Goal: Task Accomplishment & Management: Use online tool/utility

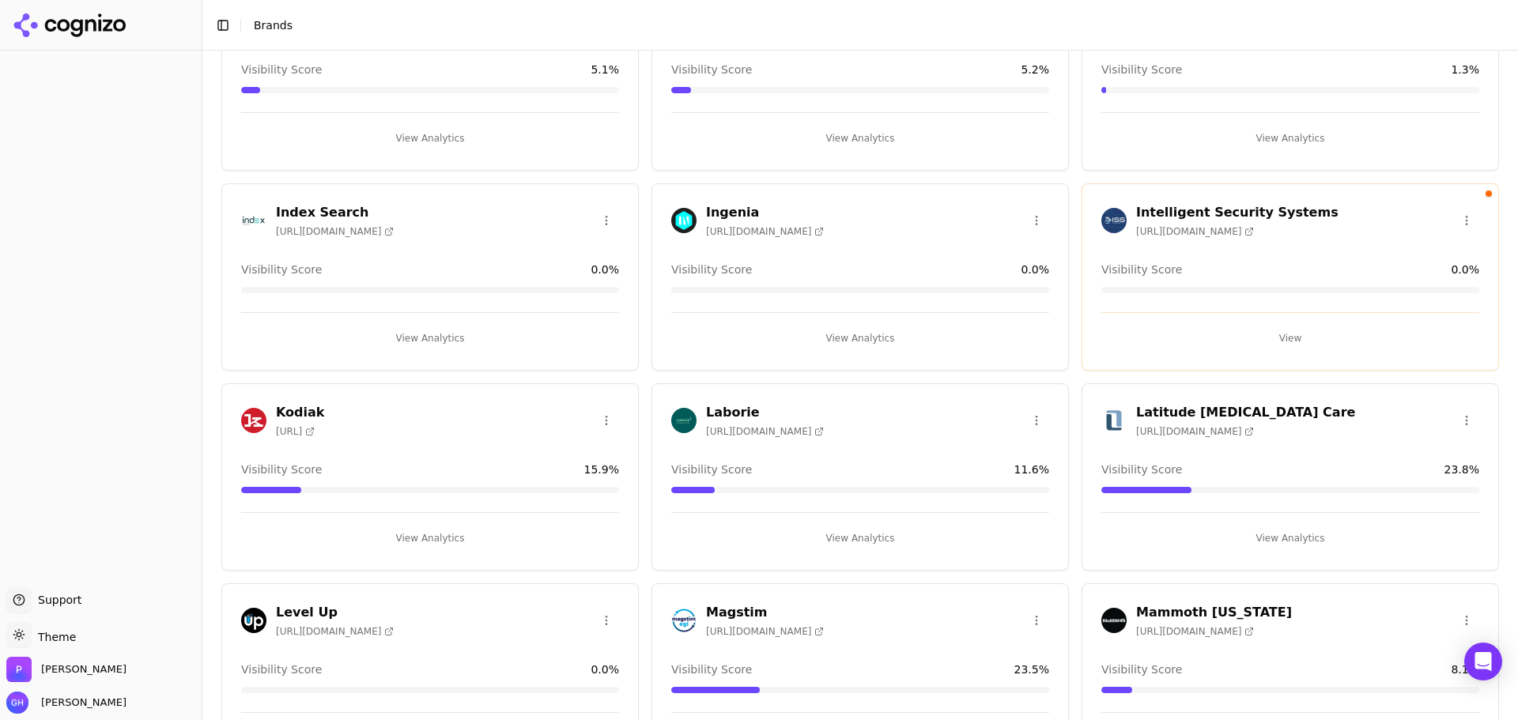
scroll to position [2213, 0]
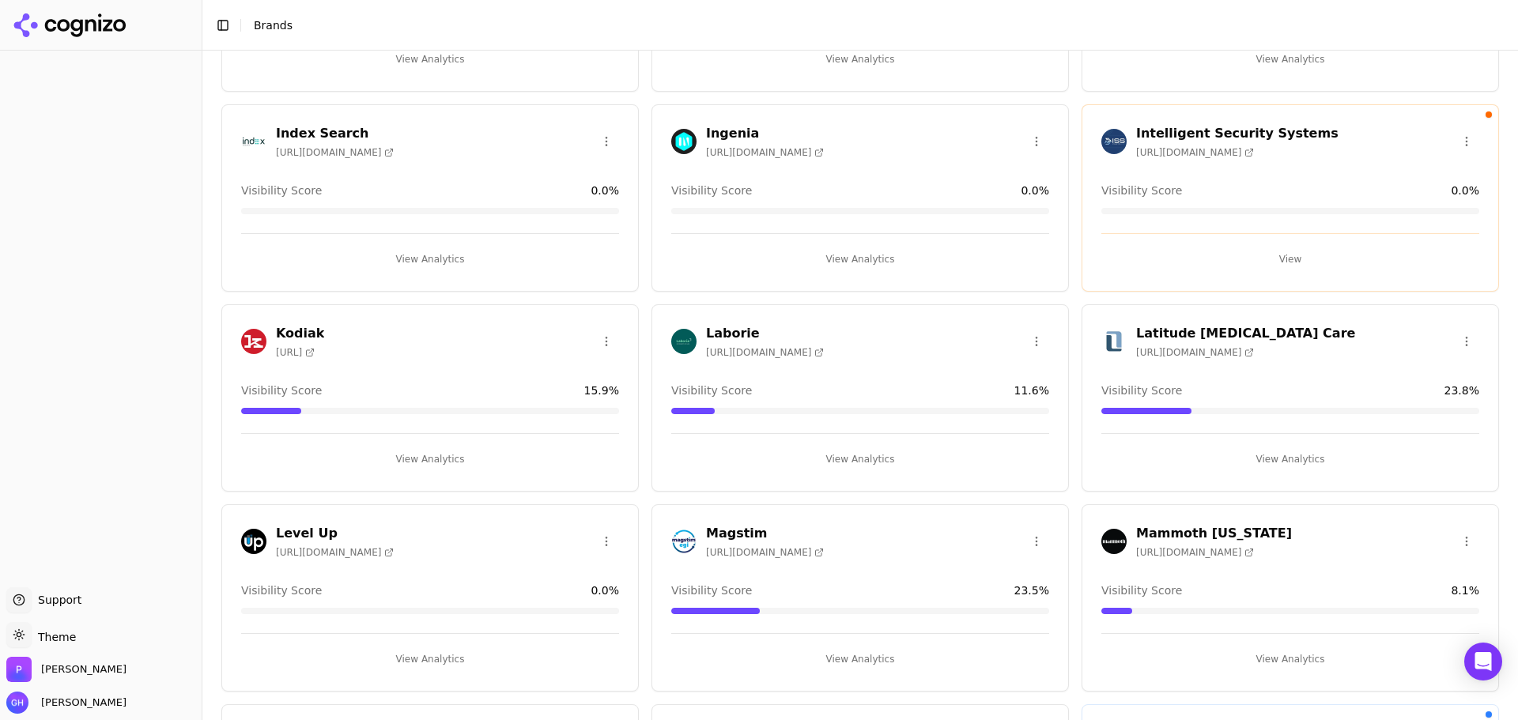
click at [436, 661] on button "View Analytics" at bounding box center [430, 659] width 378 height 25
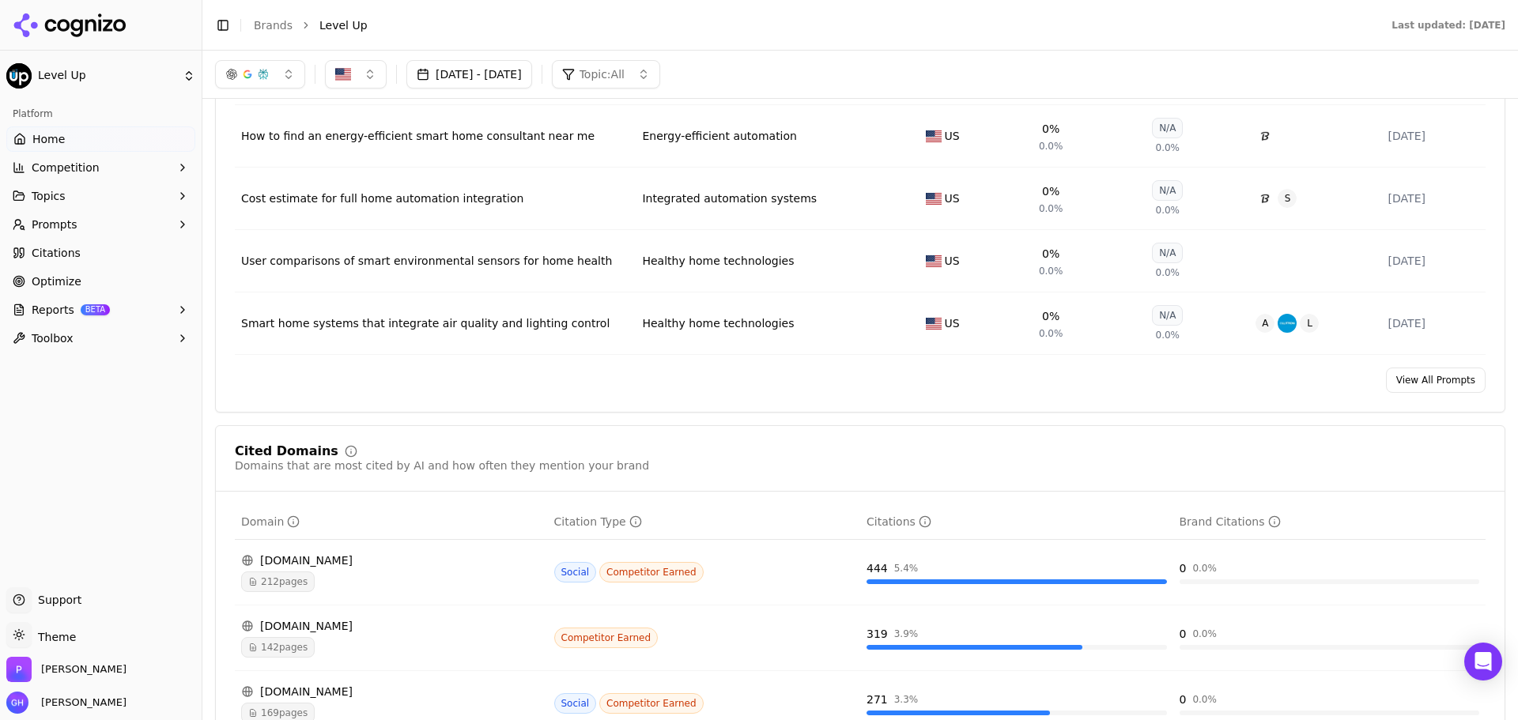
scroll to position [1028, 0]
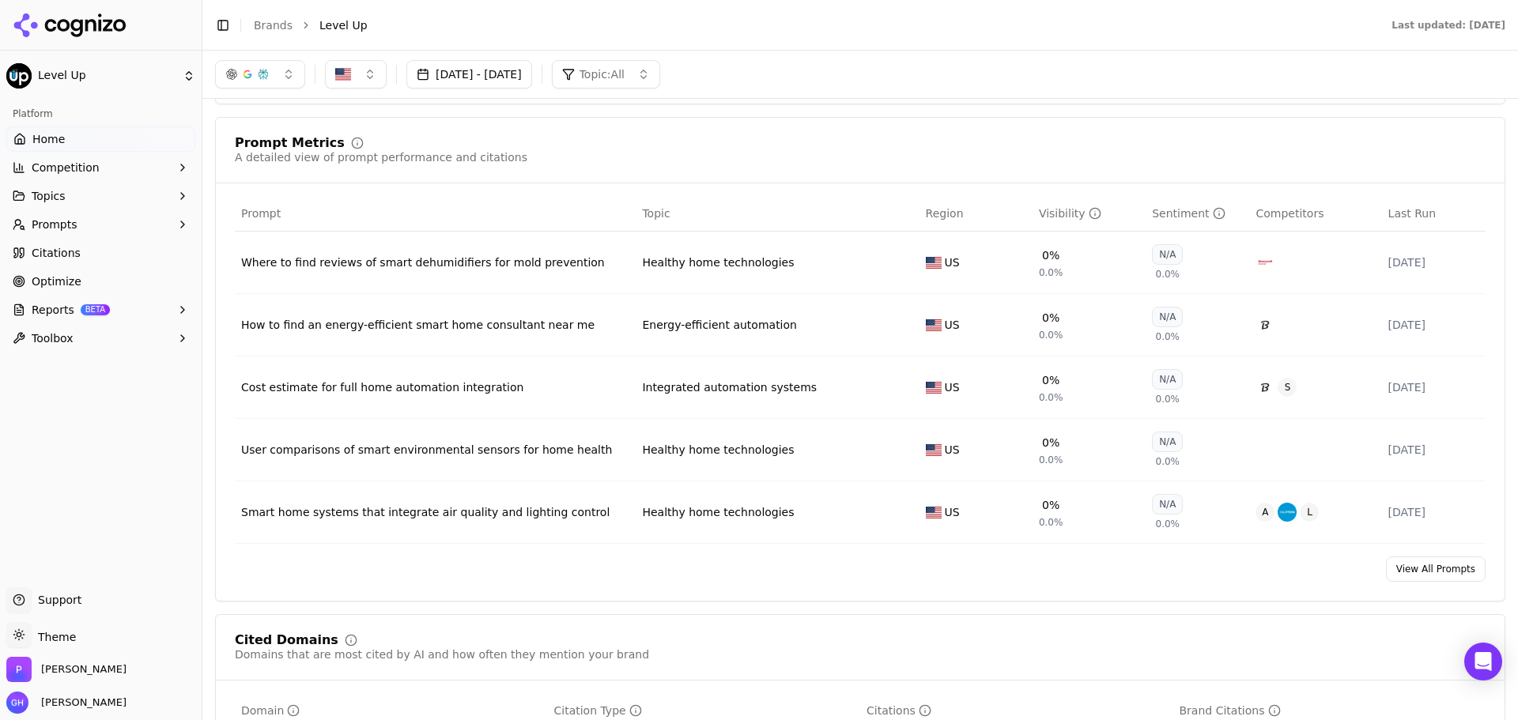
drag, startPoint x: 92, startPoint y: 273, endPoint x: 89, endPoint y: 261, distance: 12.5
click at [92, 273] on link "Optimize" at bounding box center [100, 281] width 189 height 25
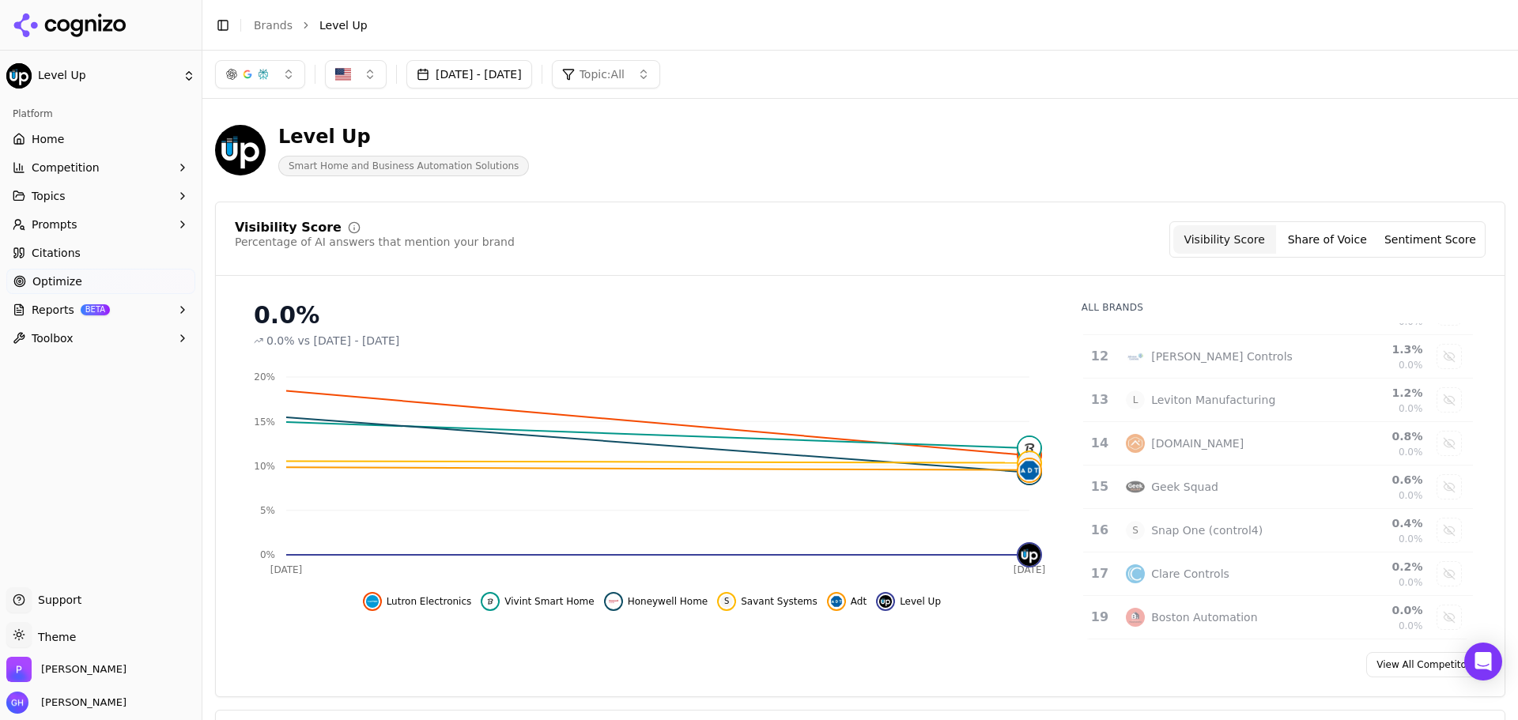
click at [86, 251] on html "Level Up Platform Home Competition Topics Prompts Citations Optimize Reports BE…" at bounding box center [759, 360] width 1518 height 720
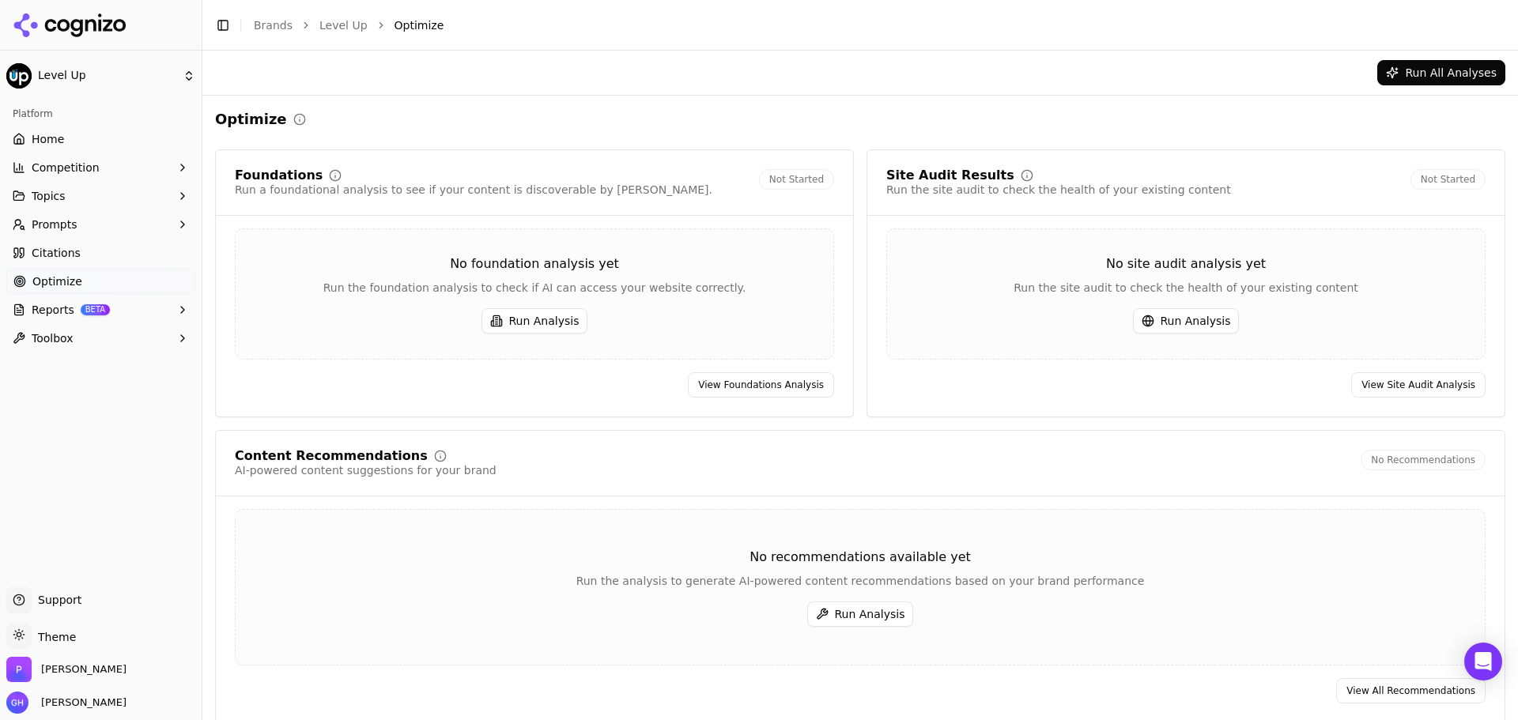
click at [34, 251] on span "Citations" at bounding box center [56, 253] width 49 height 16
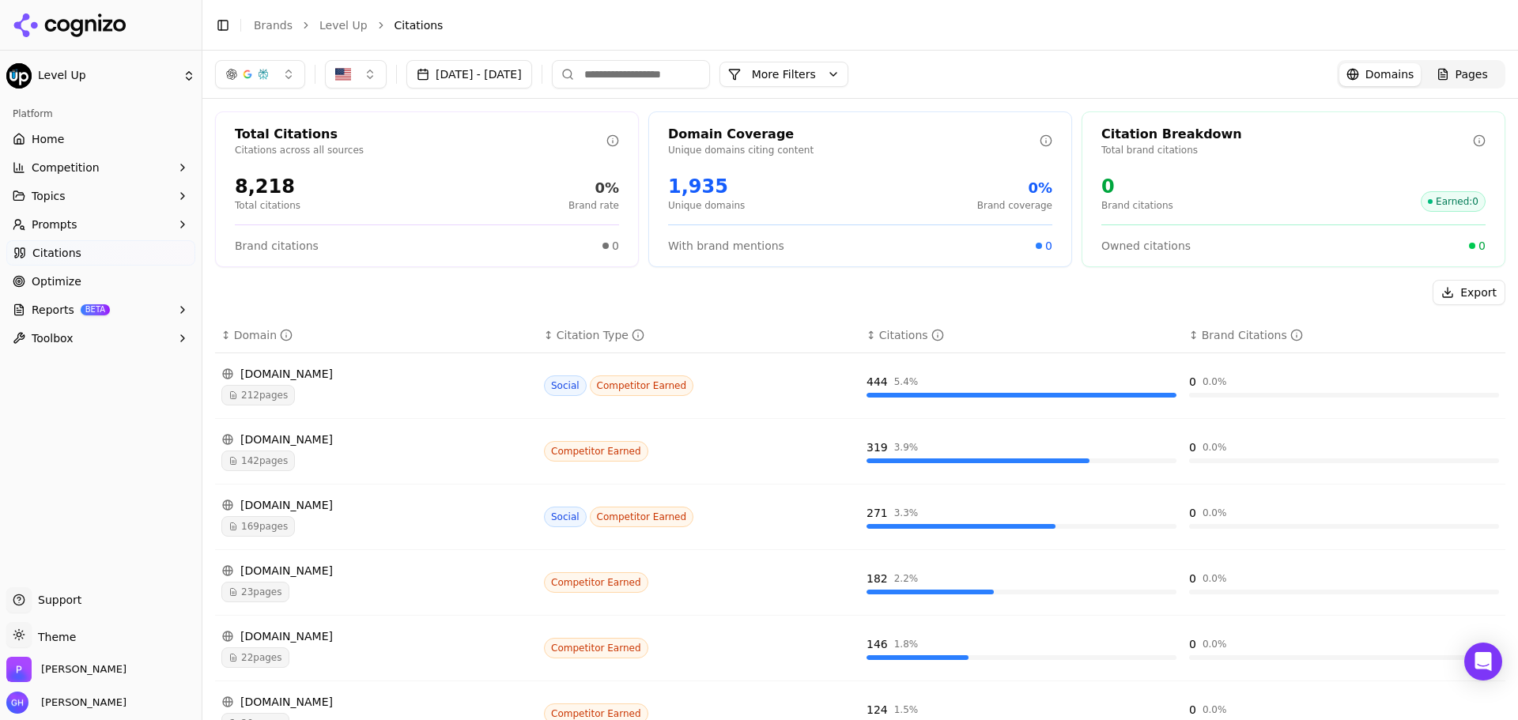
click at [641, 76] on input at bounding box center [631, 74] width 158 height 28
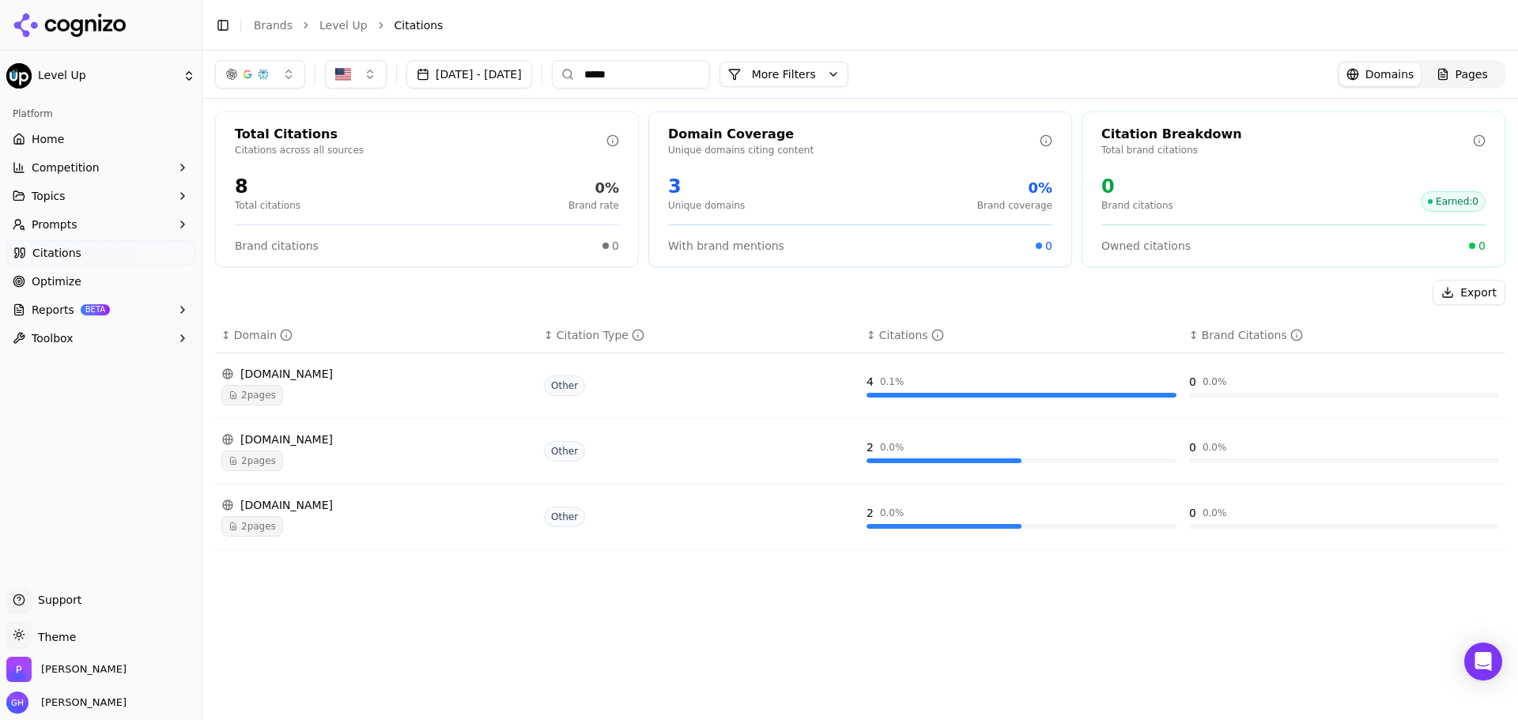
type input "*****"
click at [315, 440] on div "[DOMAIN_NAME]" at bounding box center [376, 440] width 310 height 16
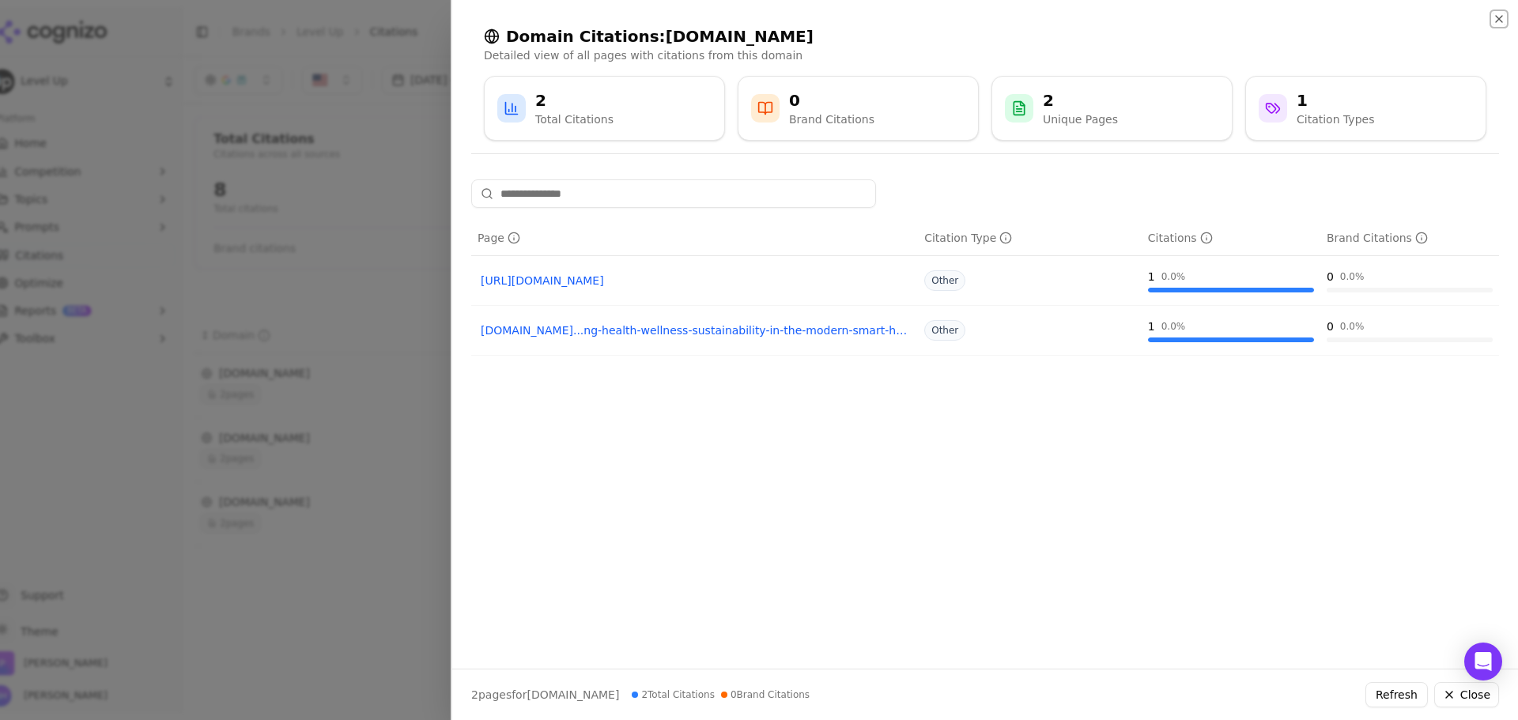
click at [1500, 19] on icon "button" at bounding box center [1498, 19] width 13 height 13
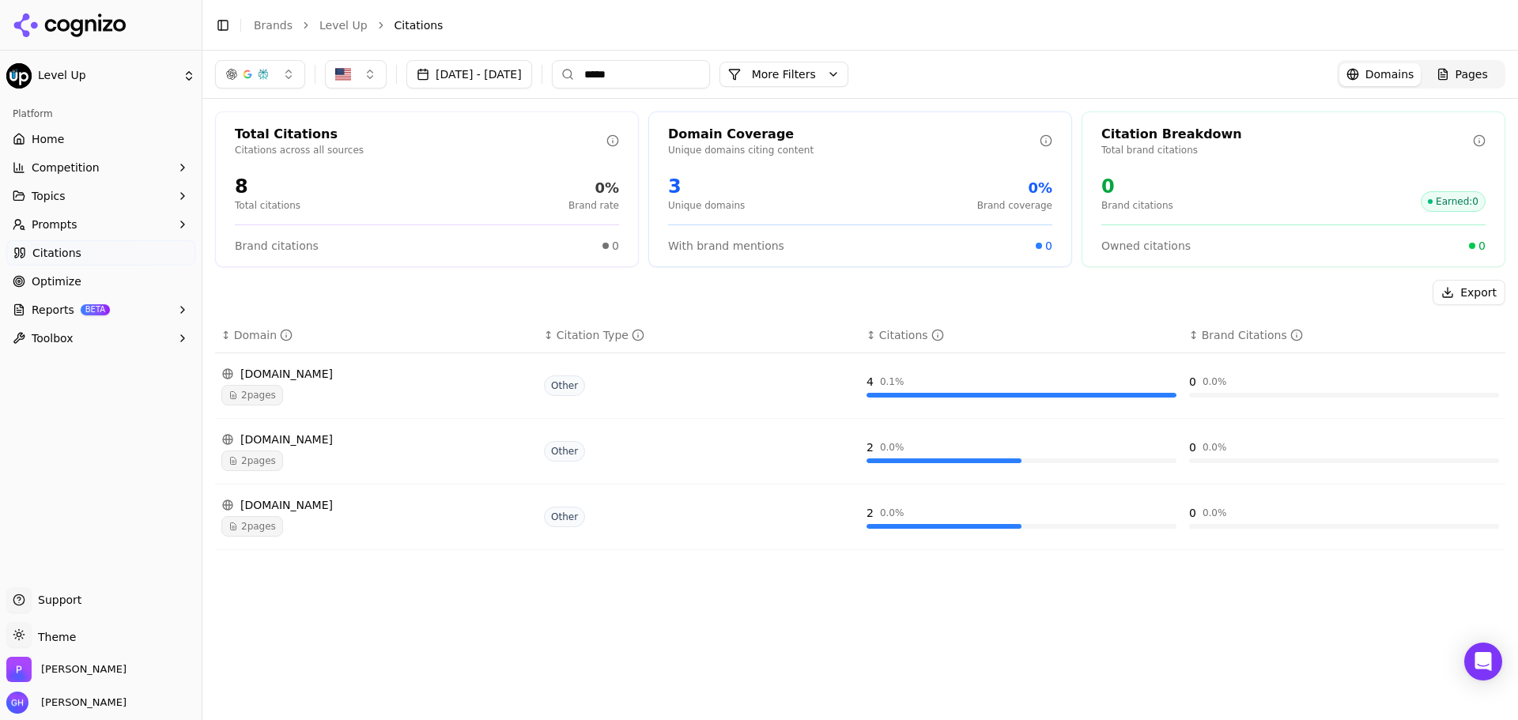
click at [523, 531] on div "2 pages" at bounding box center [376, 526] width 310 height 21
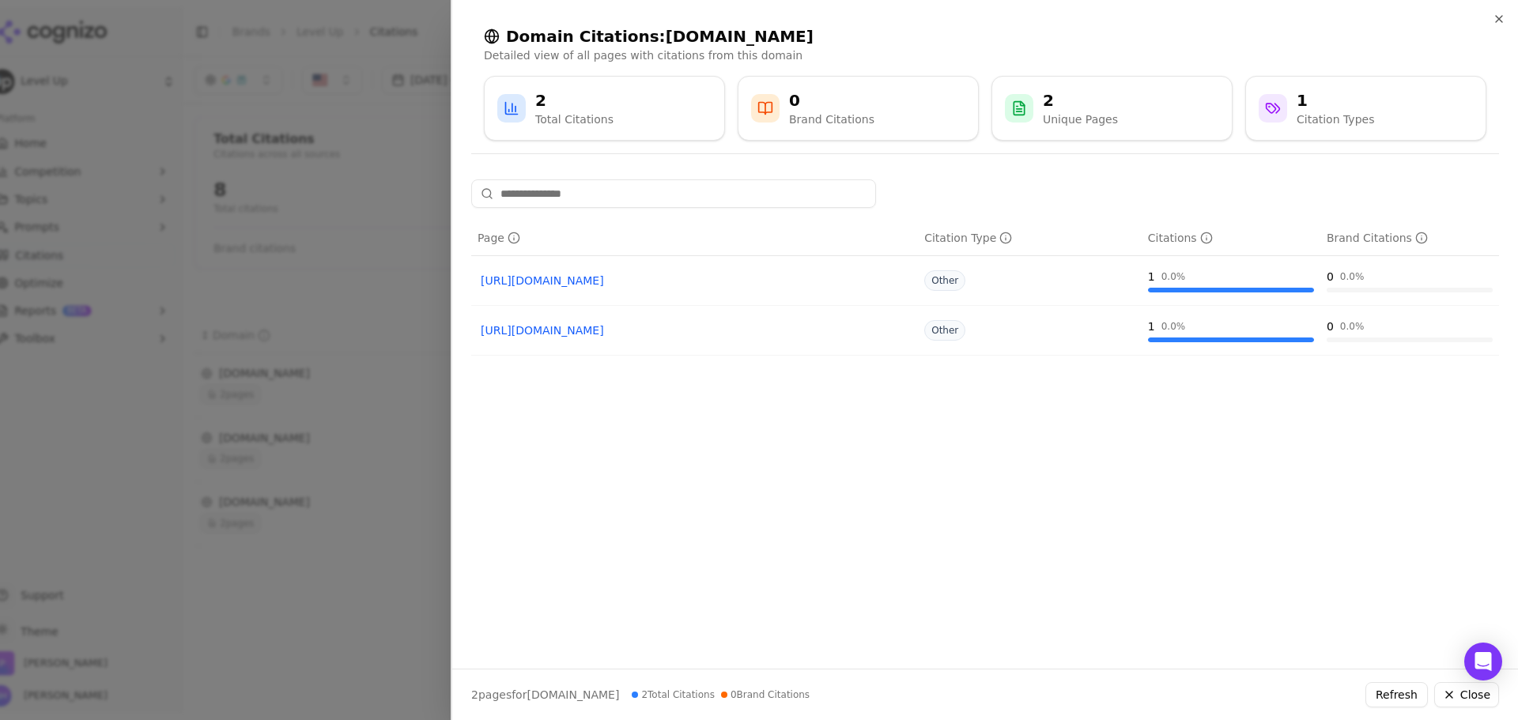
drag, startPoint x: 427, startPoint y: 458, endPoint x: 404, endPoint y: 454, distance: 23.4
click at [426, 458] on div at bounding box center [759, 360] width 1518 height 720
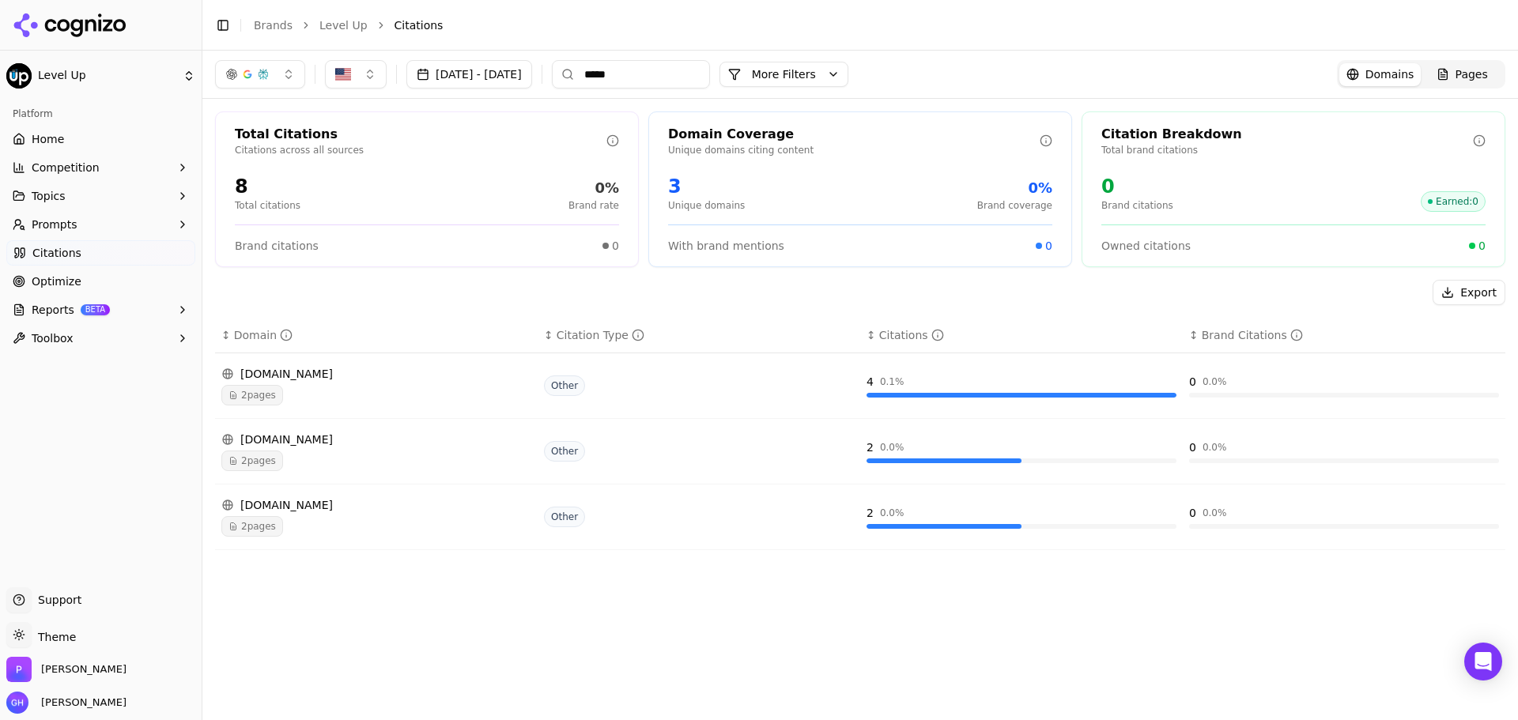
click at [404, 453] on div "2 pages" at bounding box center [376, 461] width 310 height 21
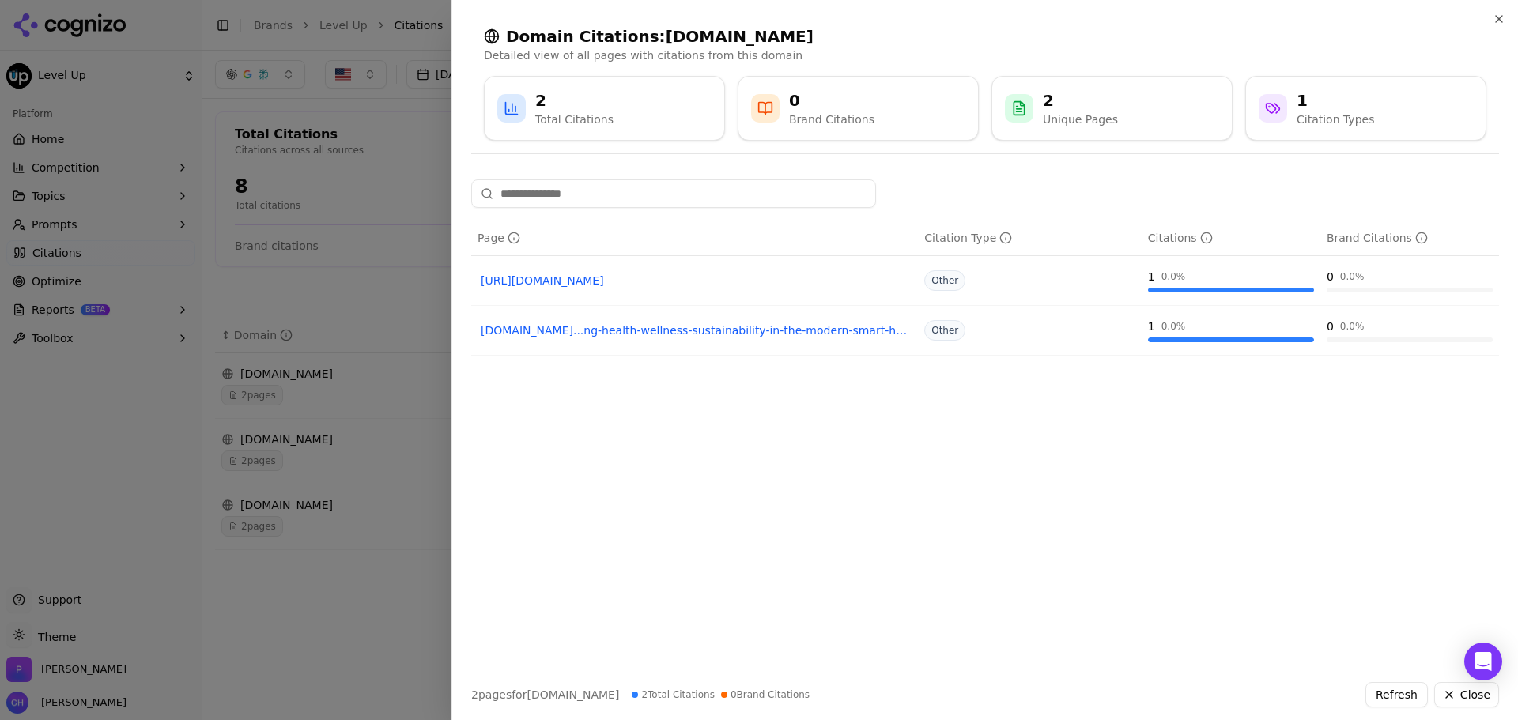
click at [383, 549] on div at bounding box center [759, 360] width 1518 height 720
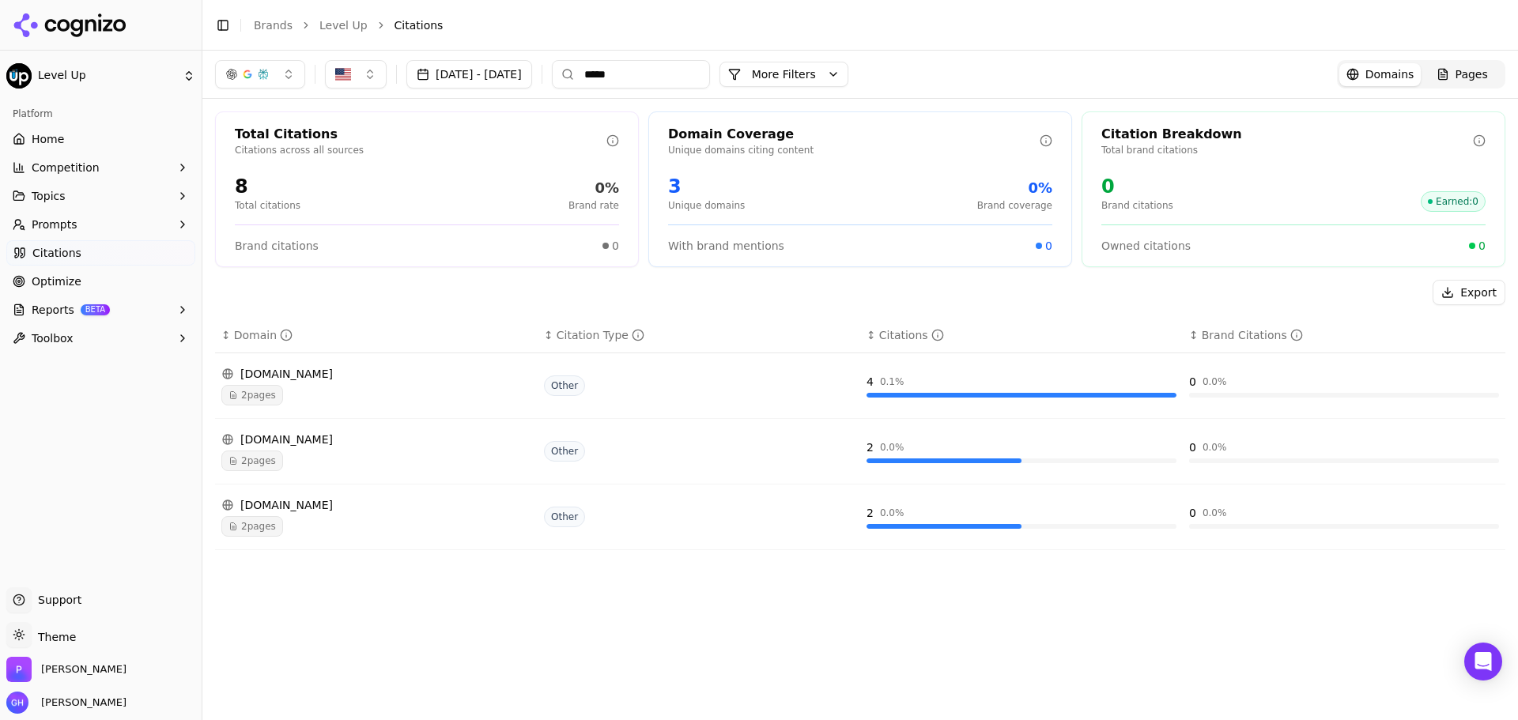
click at [110, 60] on html "Level Up Platform Home Competition Topics Prompts Citations Optimize Reports BE…" at bounding box center [759, 360] width 1518 height 720
click at [83, 167] on span "Competition" at bounding box center [66, 168] width 68 height 16
click at [76, 140] on link "Home" at bounding box center [100, 138] width 189 height 25
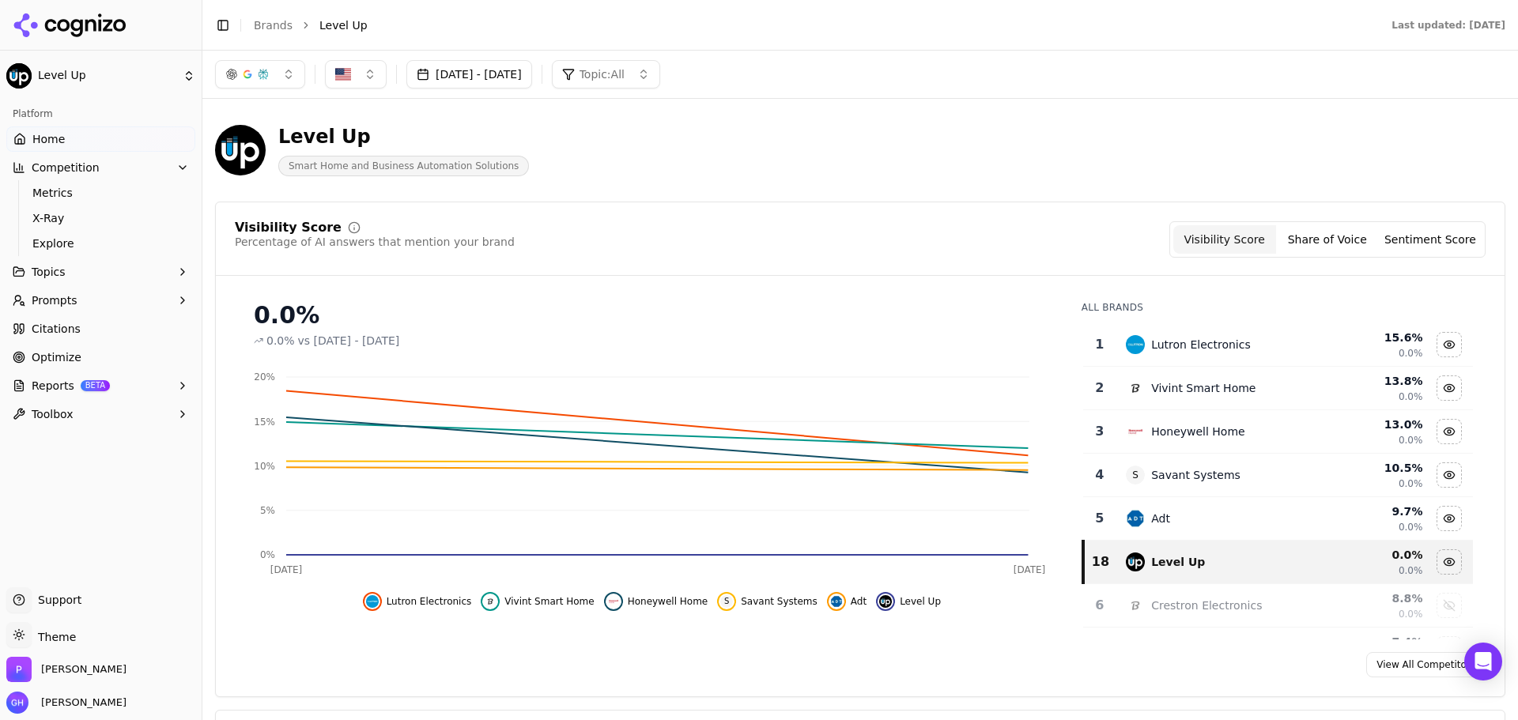
click at [525, 81] on button "[DATE] - [DATE]" at bounding box center [469, 74] width 126 height 28
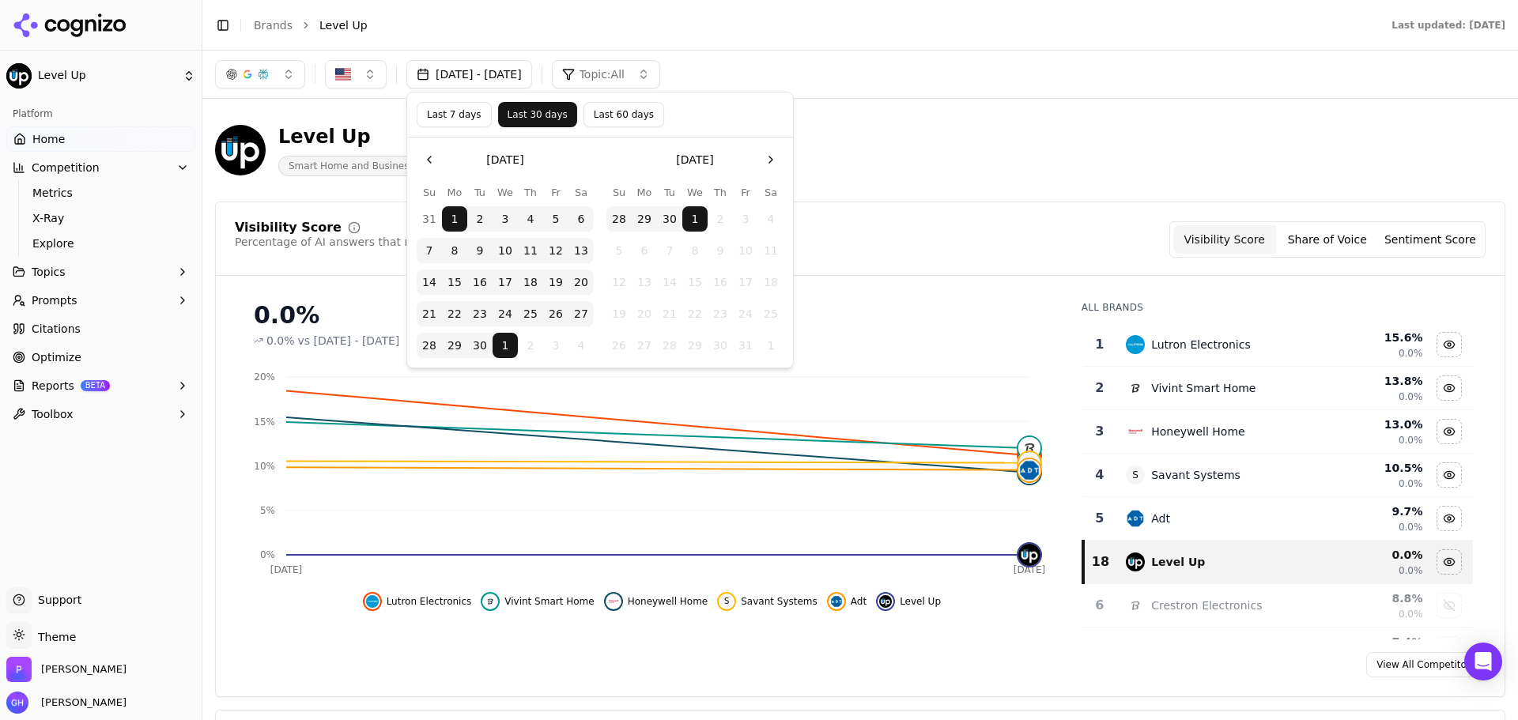
click at [948, 119] on div "Level Up Smart Home and Business Automation Solutions" at bounding box center [860, 149] width 1290 height 77
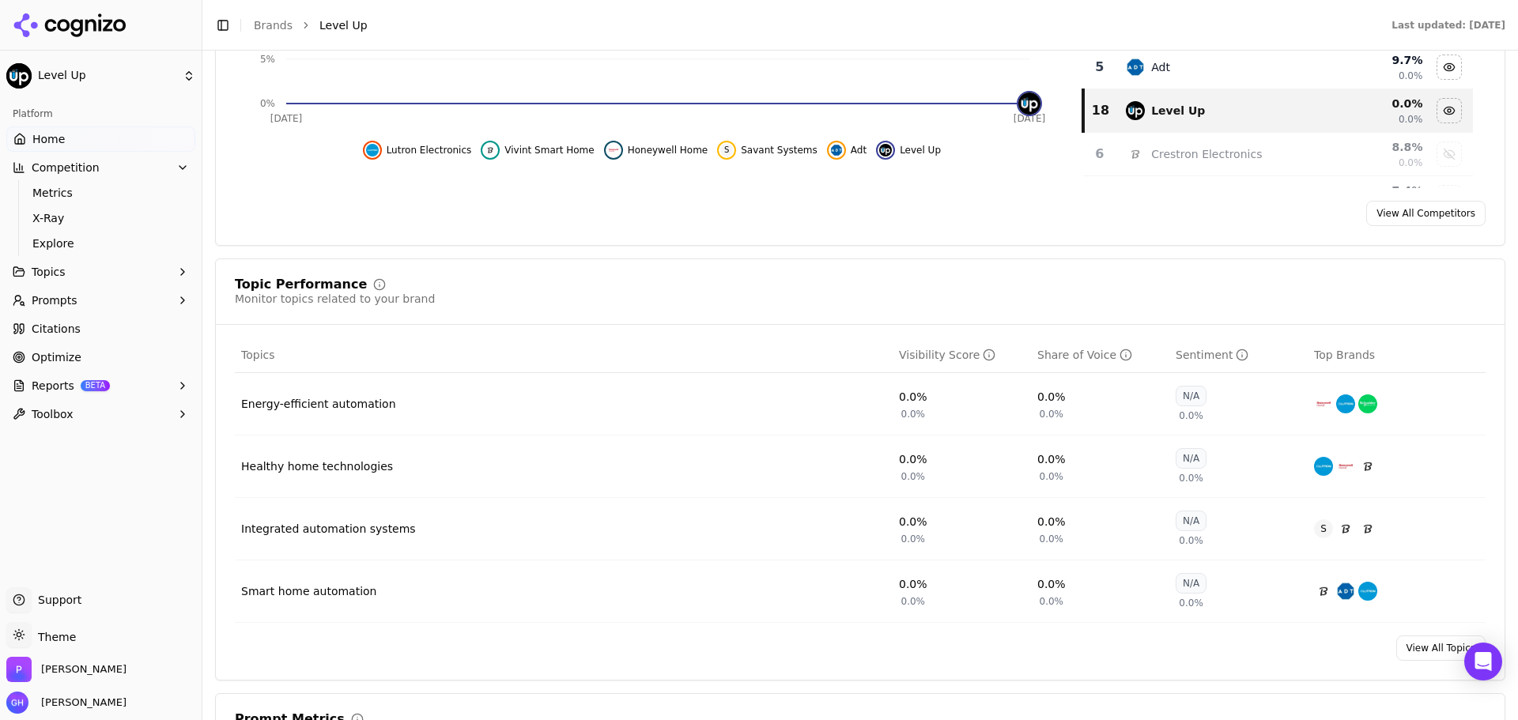
scroll to position [474, 0]
